Goal: Task Accomplishment & Management: Manage account settings

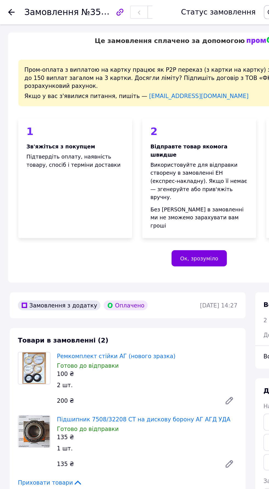
click at [8, 8] on use at bounding box center [7, 8] width 4 height 4
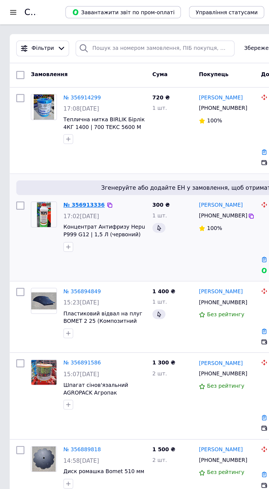
click at [60, 136] on link "№ 356913336" at bounding box center [57, 138] width 28 height 4
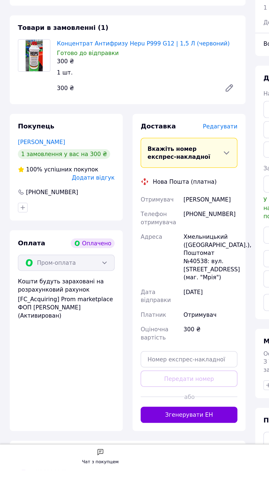
scroll to position [150, 0]
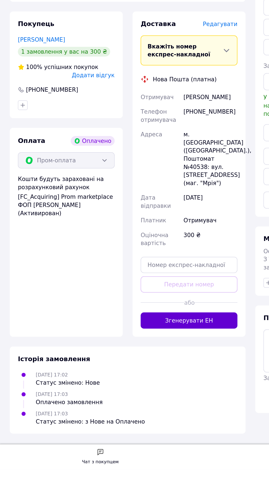
click at [139, 394] on button "Згенерувати ЕН" at bounding box center [127, 388] width 65 height 11
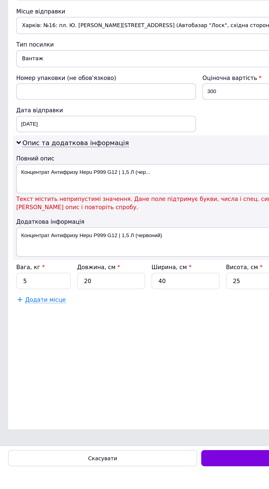
scroll to position [0, 0]
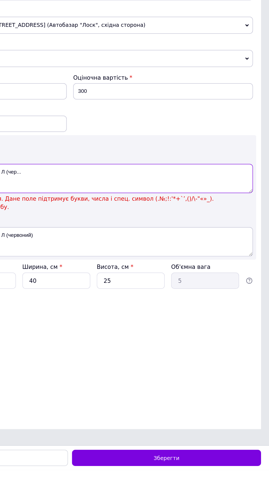
click at [180, 302] on textarea "Концентрат Антифризу Hepu P999 G12 | 1,5 Л (чер..." at bounding box center [134, 292] width 247 height 20
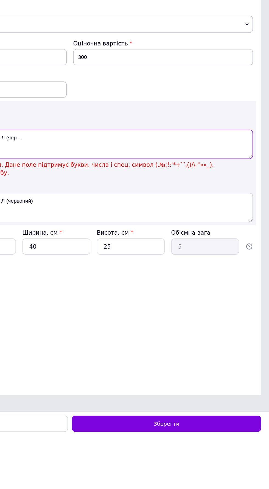
click at [177, 302] on textarea "Концентрат Антифризу Hepu P999 G12 | 1,5 Л (чер..." at bounding box center [134, 292] width 247 height 20
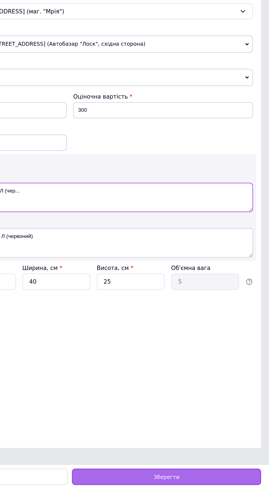
type textarea "Концентрат Антифризу Hepu P999 G12 1,5 Л (чер..."
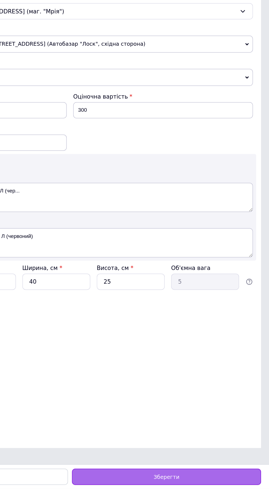
click at [226, 478] on div "Зберегти" at bounding box center [199, 481] width 127 height 11
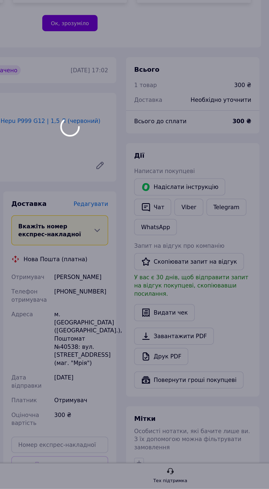
scroll to position [135, 0]
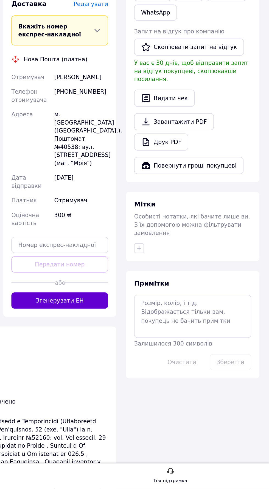
click at [136, 367] on button "Згенерувати ЕН" at bounding box center [127, 361] width 65 height 11
